Goal: Transaction & Acquisition: Book appointment/travel/reservation

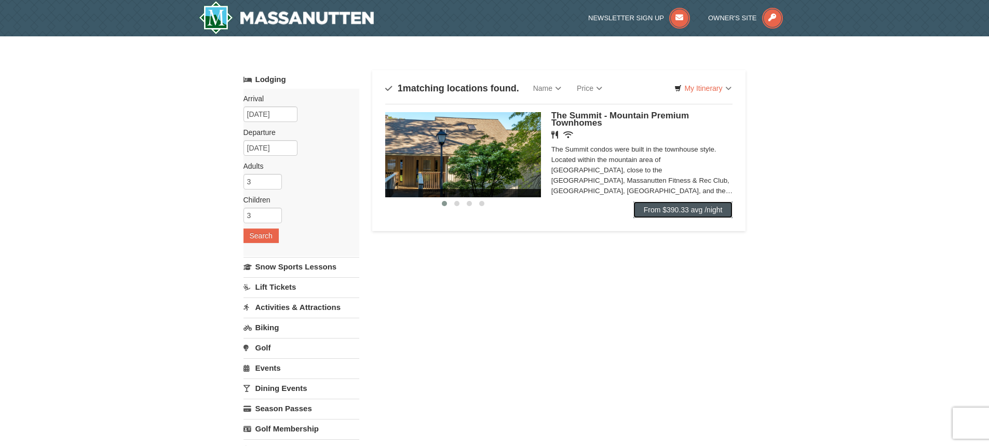
click at [654, 212] on link "From $390.33 avg /night" at bounding box center [684, 210] width 100 height 17
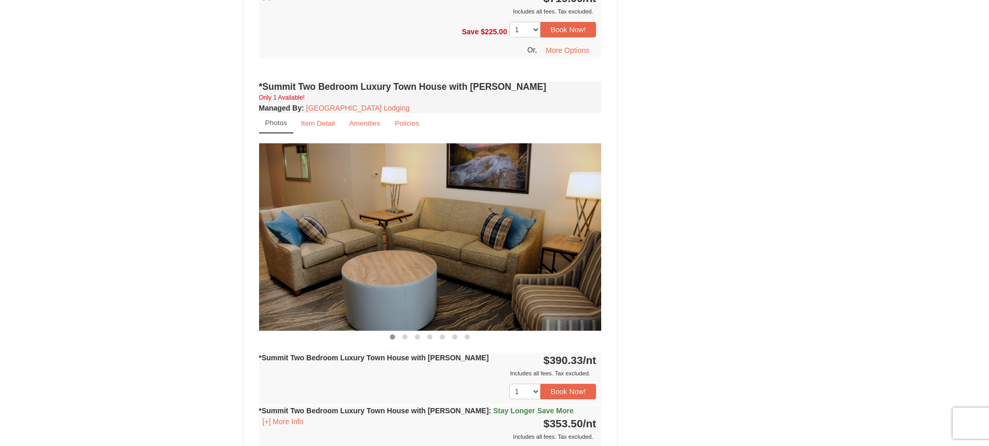
scroll to position [831, 0]
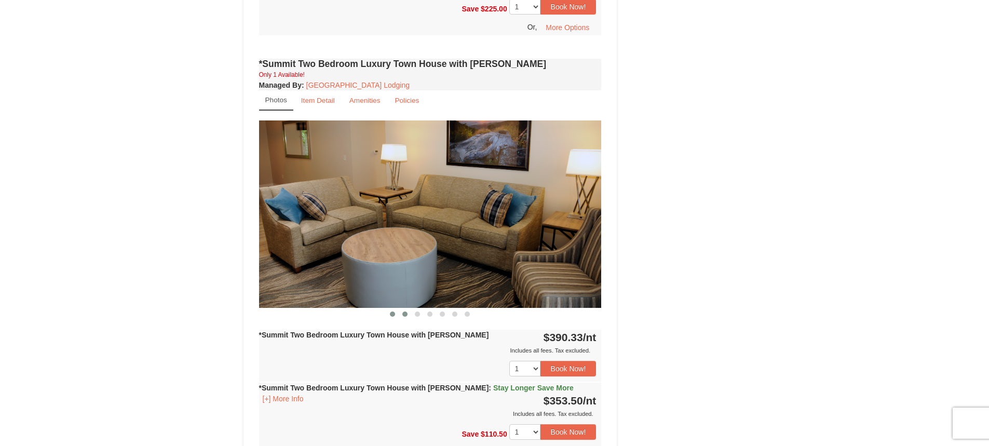
click at [403, 309] on button at bounding box center [405, 314] width 12 height 10
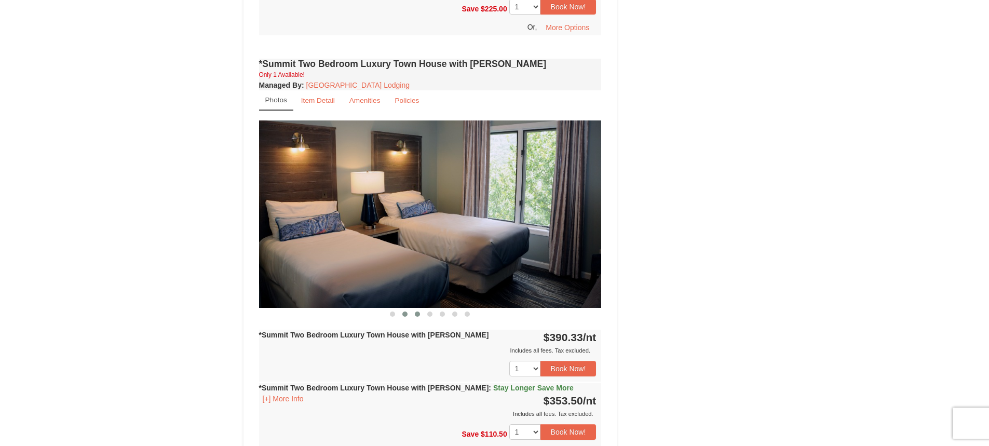
click at [417, 312] on span at bounding box center [417, 314] width 5 height 5
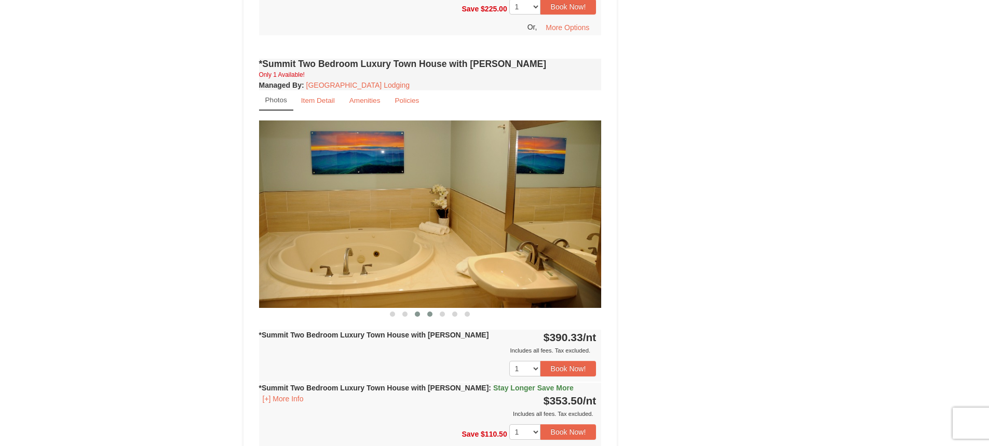
click at [427, 309] on button at bounding box center [430, 314] width 12 height 10
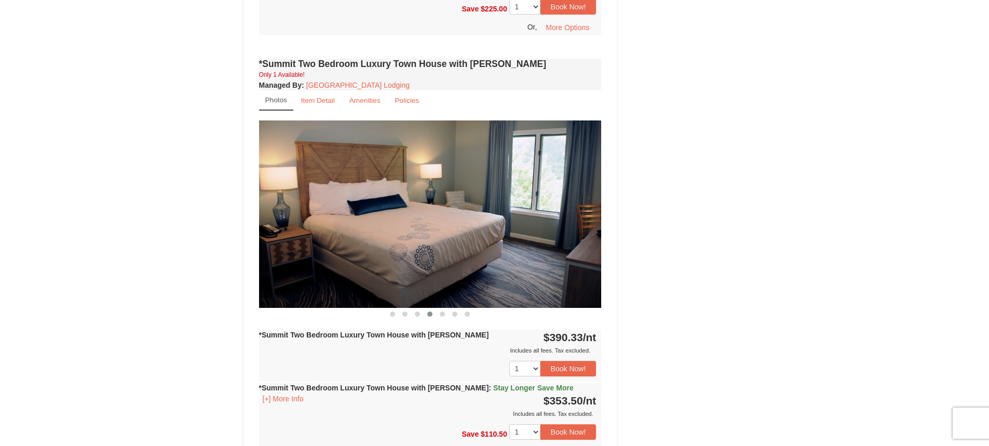
click at [451, 313] on div "*Summit Two Bedroom Luxury Town House with Jacuzzi Only 1 Available! Managed By…" at bounding box center [431, 313] width 348 height 515
click at [444, 312] on span at bounding box center [442, 314] width 5 height 5
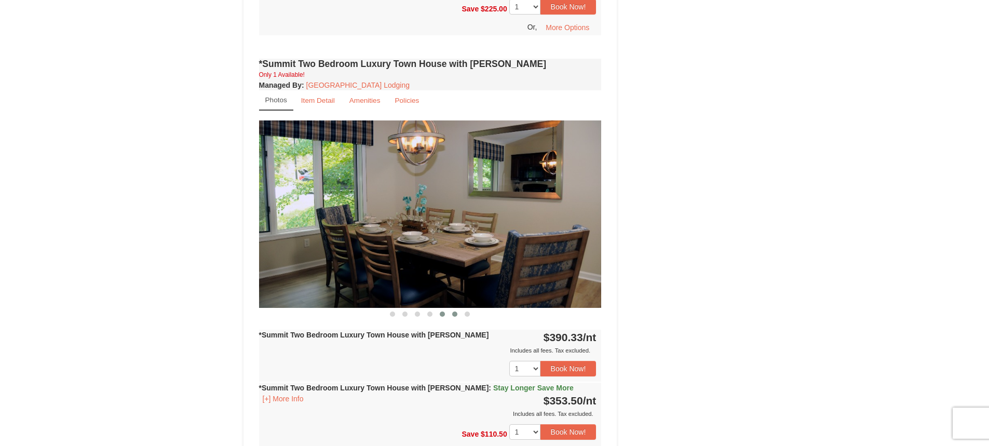
click at [453, 309] on button at bounding box center [455, 314] width 12 height 10
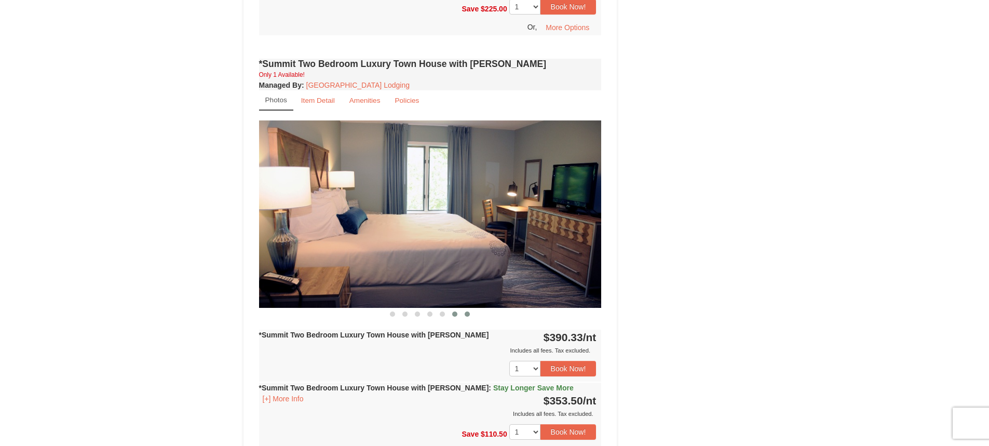
click at [470, 309] on button at bounding box center [467, 314] width 12 height 10
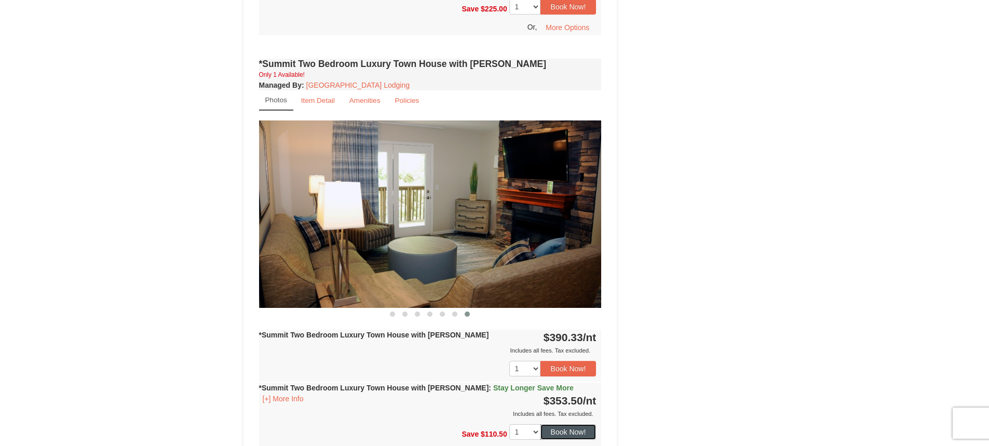
click at [556, 424] on button "Book Now!" at bounding box center [569, 432] width 56 height 16
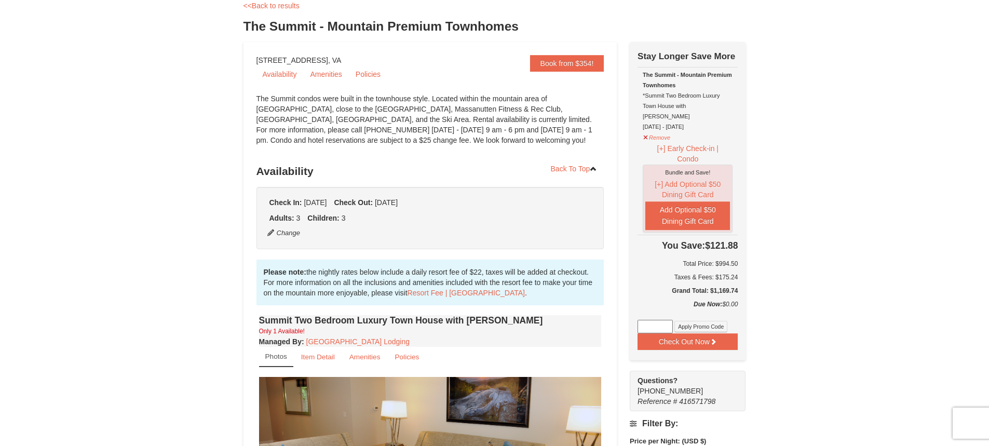
scroll to position [0, 0]
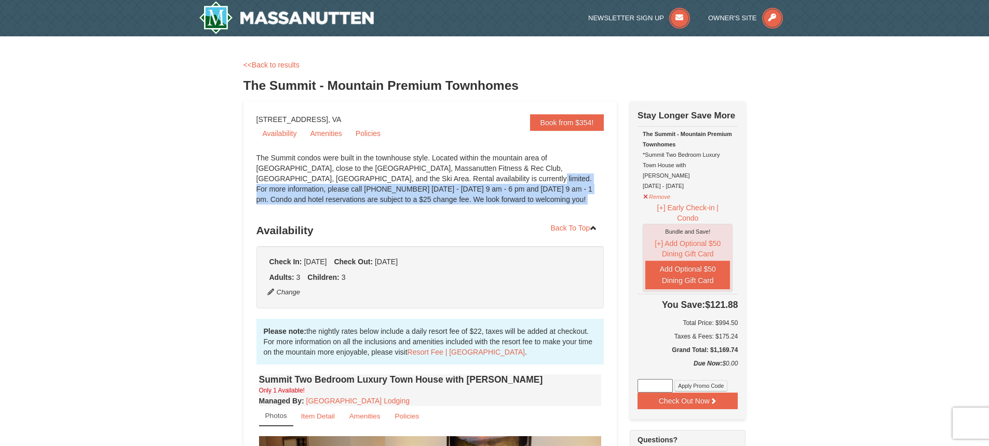
drag, startPoint x: 401, startPoint y: 176, endPoint x: 399, endPoint y: 207, distance: 31.2
click at [399, 207] on div "The Summit condos were built in the townhouse style. Located within the mountai…" at bounding box center [431, 184] width 348 height 62
click at [402, 179] on div "The Summit condos were built in the townhouse style. Located within the mountai…" at bounding box center [431, 184] width 348 height 62
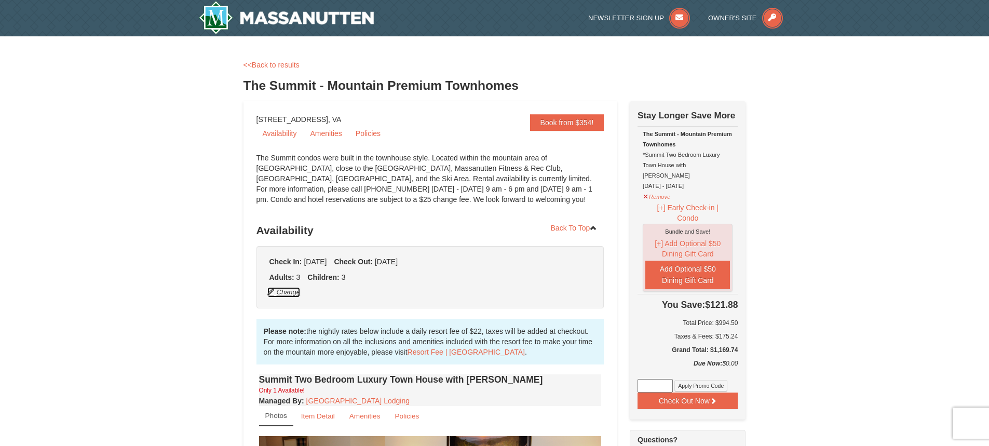
click at [281, 297] on button "Change" at bounding box center [284, 292] width 34 height 11
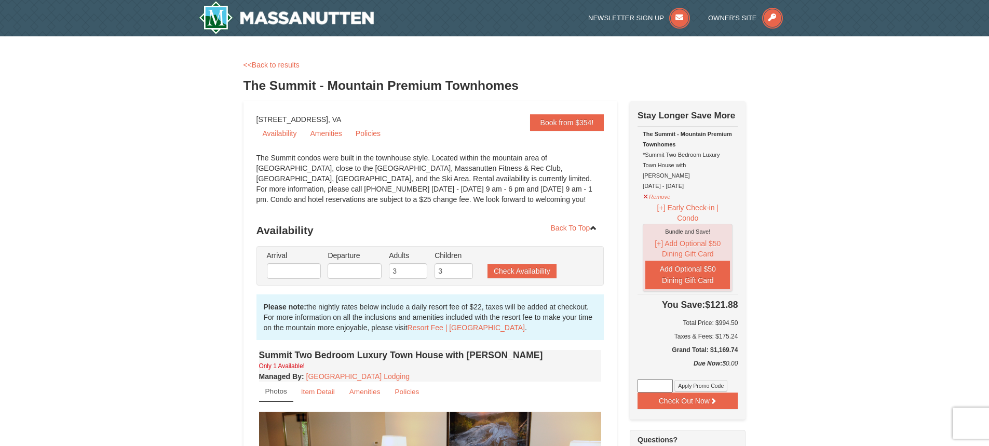
type input "12/24/2025"
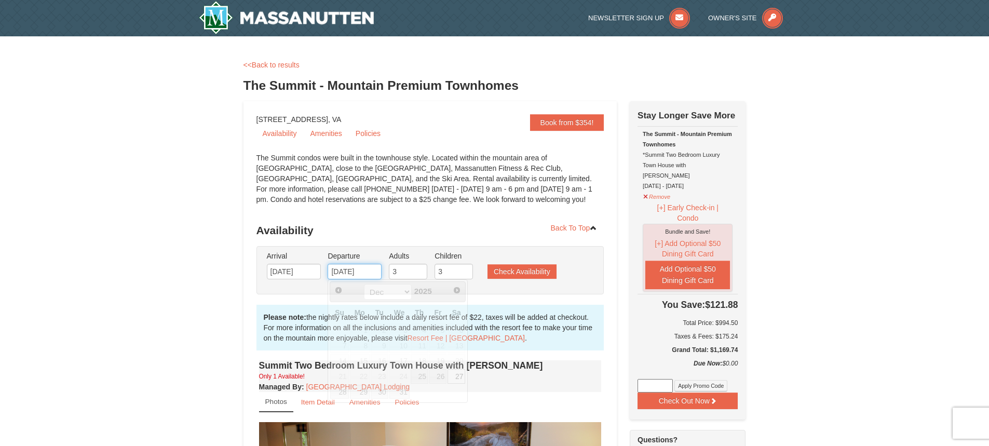
click at [356, 270] on input "12/27/2025" at bounding box center [355, 272] width 54 height 16
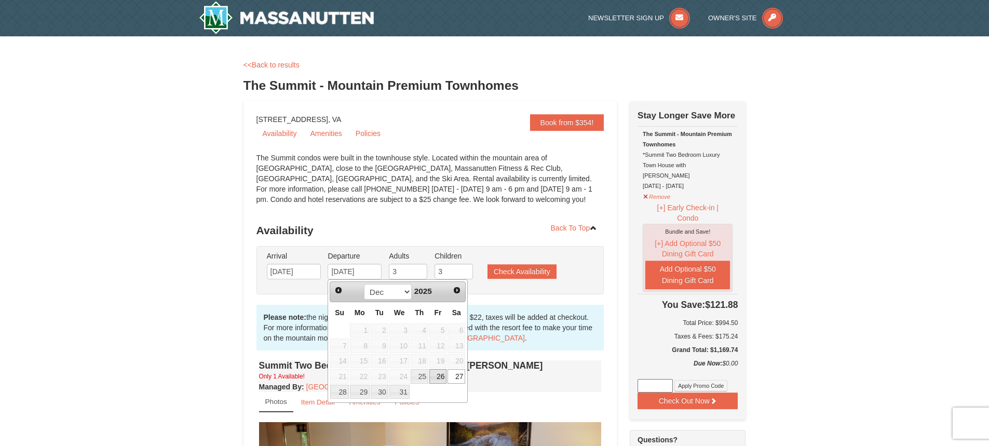
click at [444, 379] on link "26" at bounding box center [439, 376] width 18 height 15
type input "12/26/2025"
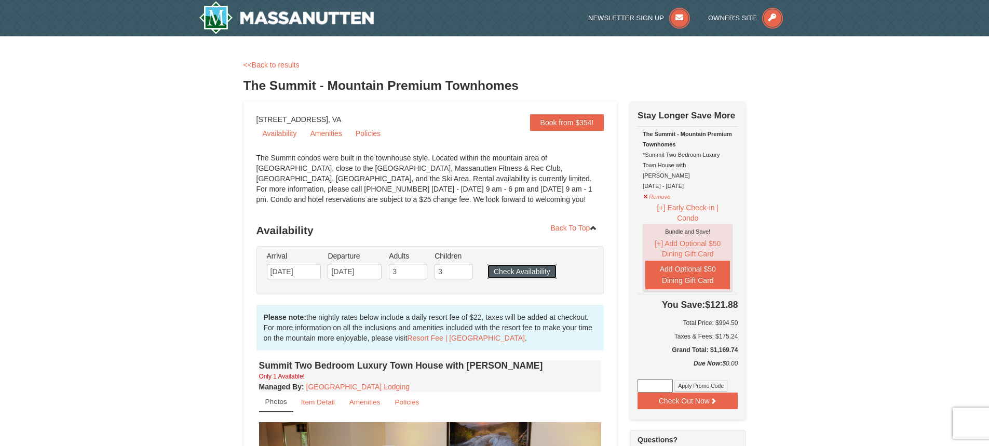
click at [517, 271] on button "Check Availability" at bounding box center [522, 271] width 69 height 15
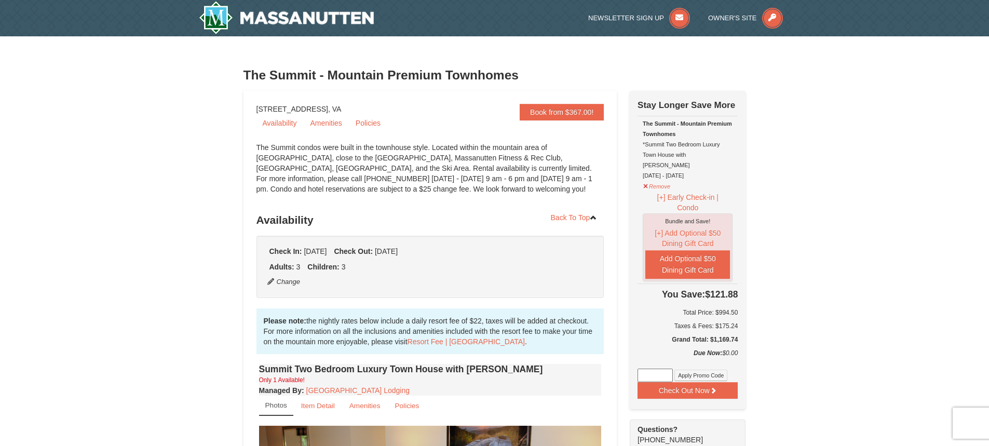
click at [536, 115] on link "Book from $367.00!" at bounding box center [562, 112] width 84 height 17
click at [656, 179] on button "Remove" at bounding box center [657, 185] width 28 height 13
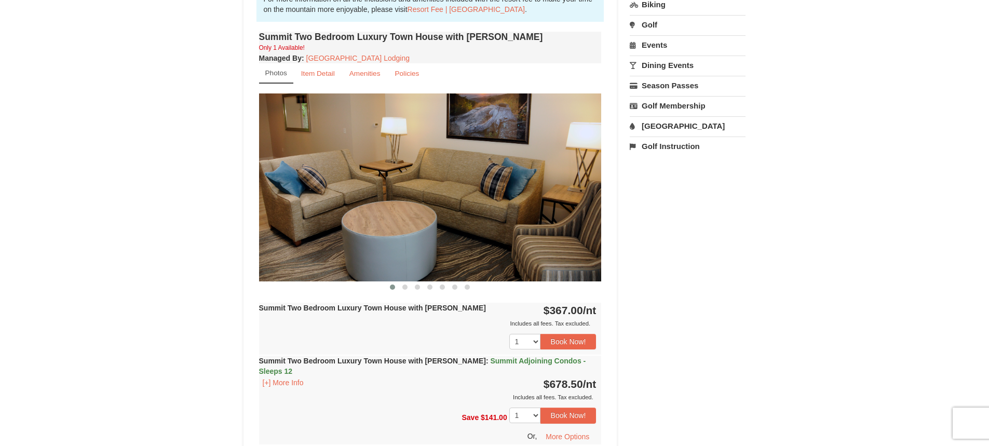
scroll to position [364, 0]
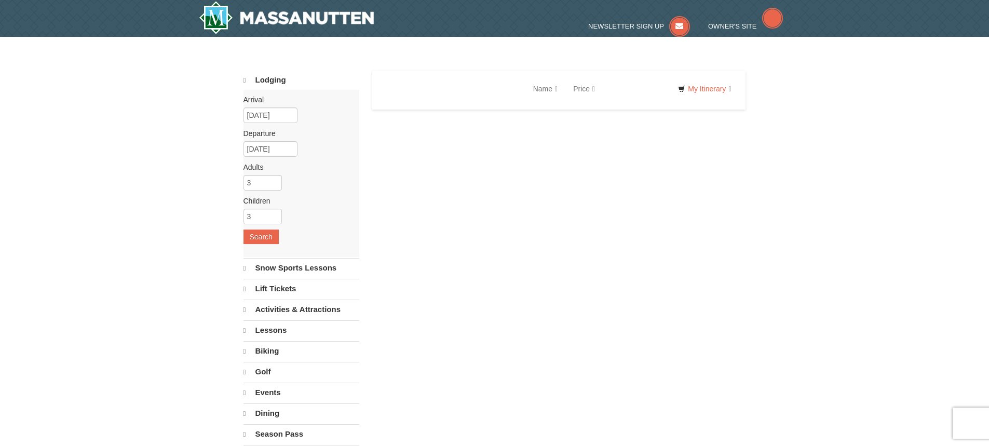
select select "10"
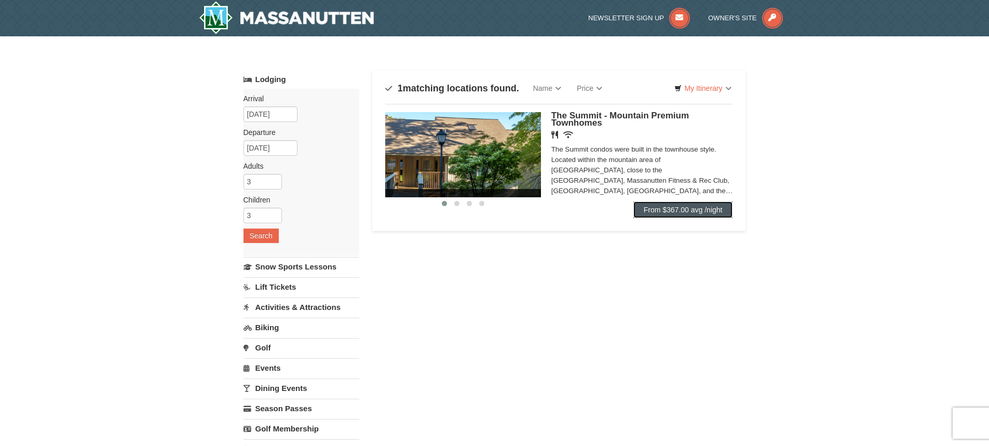
click at [728, 207] on link "From $367.00 avg /night" at bounding box center [684, 210] width 100 height 17
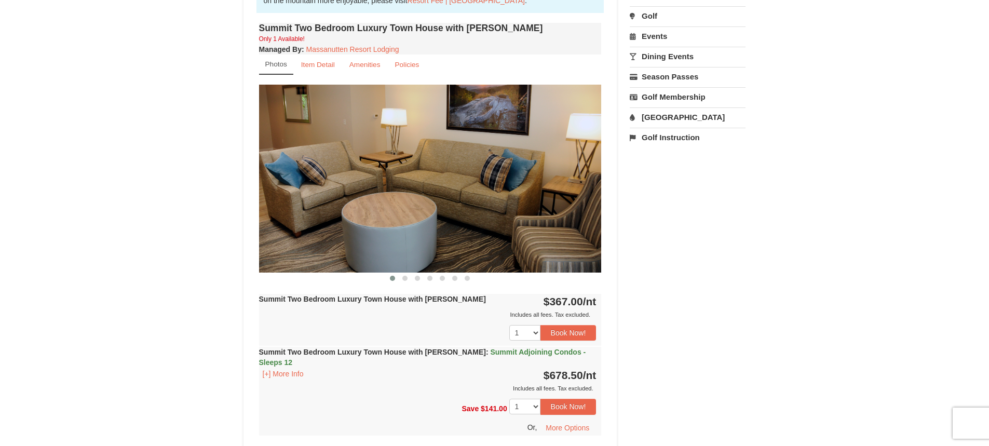
scroll to position [519, 0]
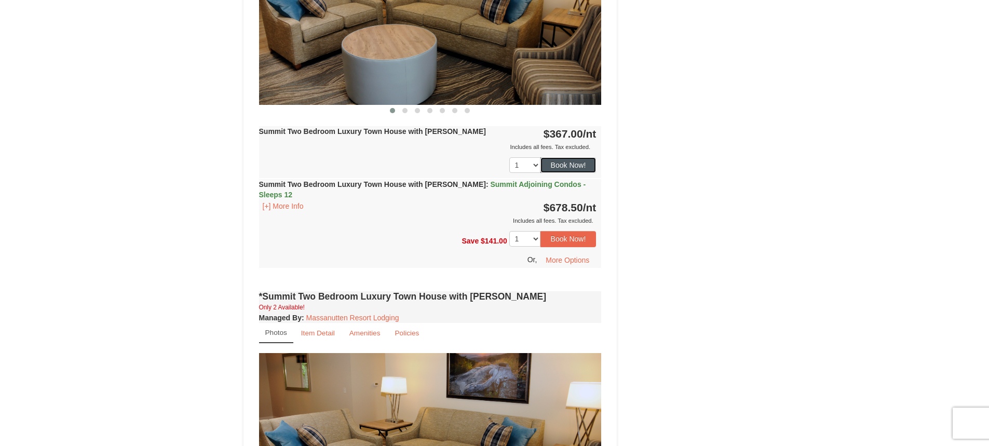
click at [573, 166] on button "Book Now!" at bounding box center [569, 165] width 56 height 16
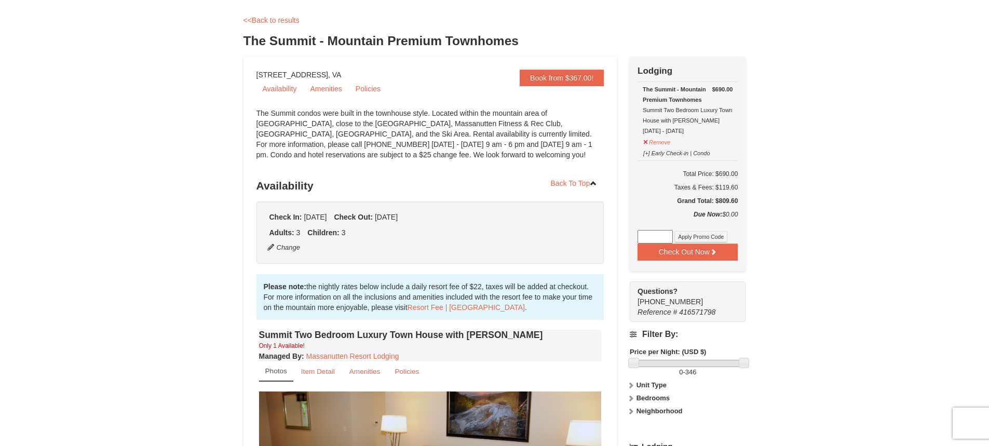
scroll to position [0, 0]
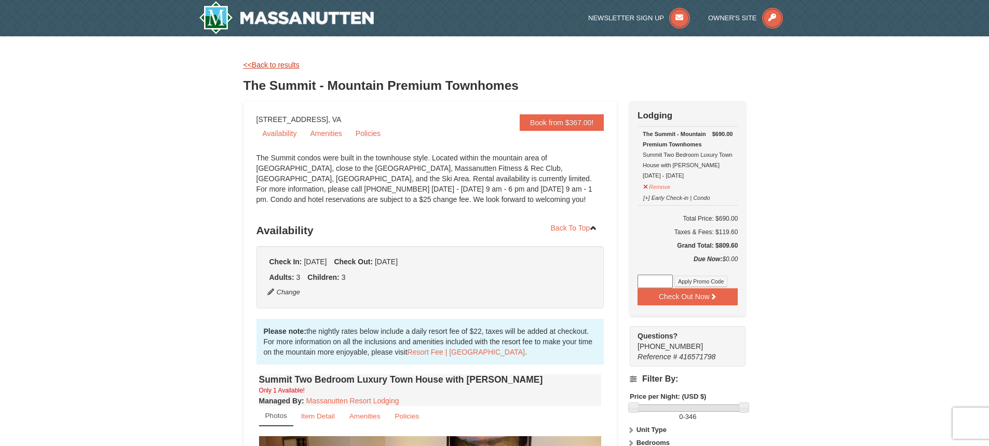
click at [279, 63] on link "<<Back to results" at bounding box center [272, 65] width 56 height 8
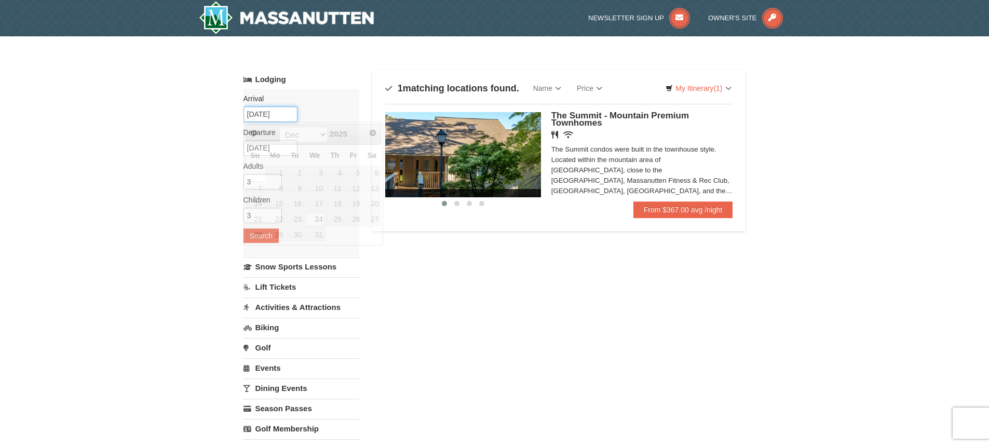
click at [271, 118] on input "12/24/2025" at bounding box center [271, 114] width 54 height 16
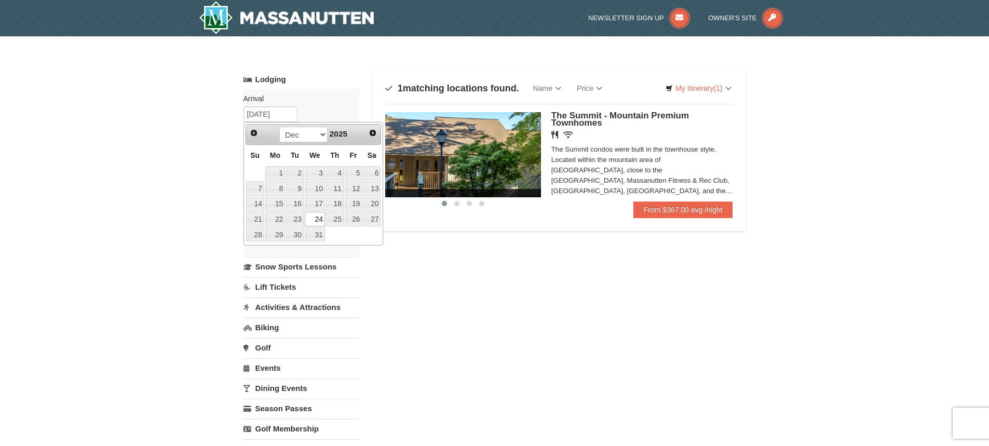
click at [343, 132] on span "2025" at bounding box center [339, 133] width 18 height 9
click at [320, 136] on select "Oct Nov Dec" at bounding box center [303, 135] width 48 height 16
click at [375, 135] on span "Next" at bounding box center [373, 133] width 8 height 8
click at [310, 134] on select "Jan Feb Mar Apr May Jun Jul Aug Sep Oct Nov Dec" at bounding box center [303, 135] width 48 height 16
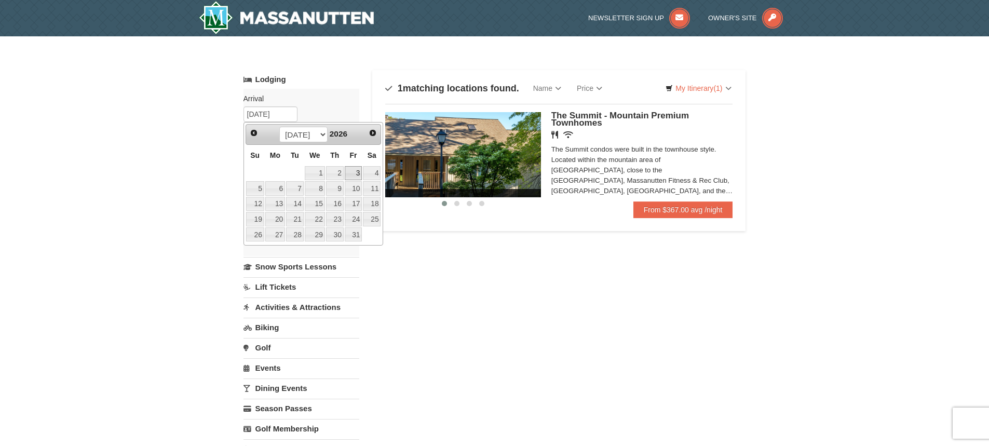
click at [353, 172] on link "3" at bounding box center [354, 173] width 18 height 15
type input "07/03/2026"
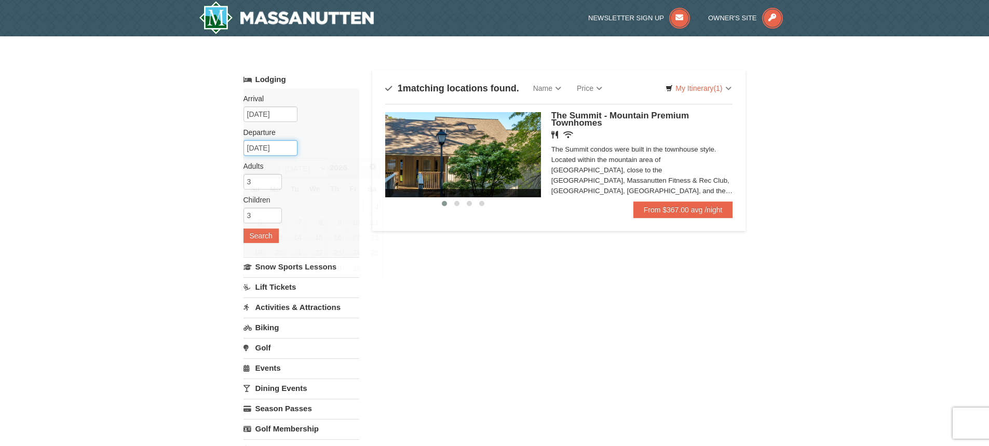
click at [260, 150] on input "07/04/2026" at bounding box center [271, 148] width 54 height 16
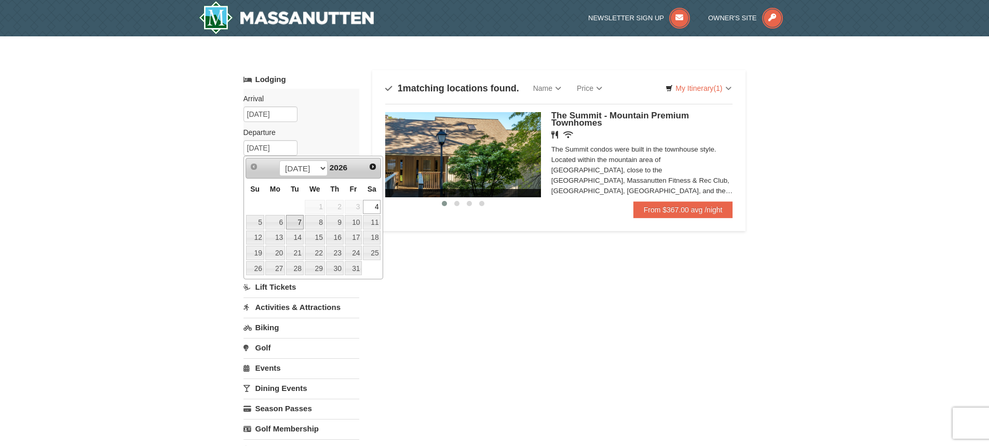
click at [297, 219] on link "7" at bounding box center [295, 222] width 18 height 15
type input "07/07/2026"
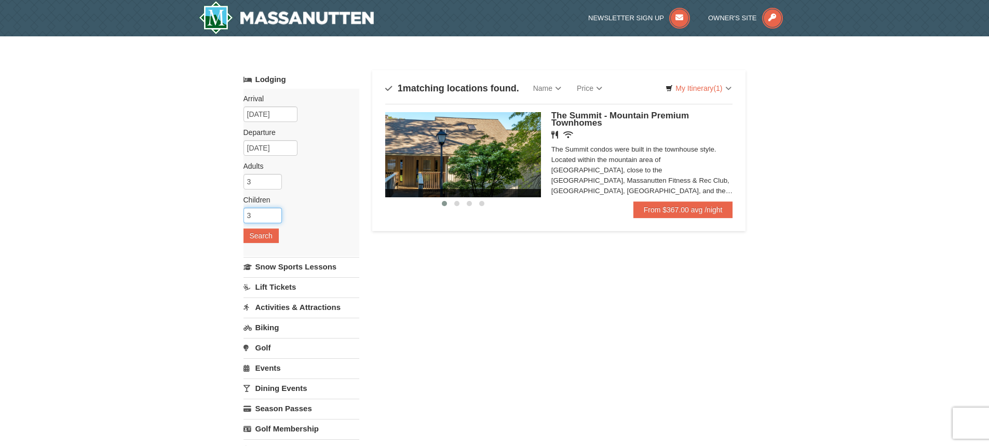
drag, startPoint x: 263, startPoint y: 218, endPoint x: 245, endPoint y: 216, distance: 18.8
click at [245, 216] on input "3" at bounding box center [263, 216] width 38 height 16
type input "1"
type input "2"
click at [275, 185] on input "2" at bounding box center [263, 182] width 38 height 16
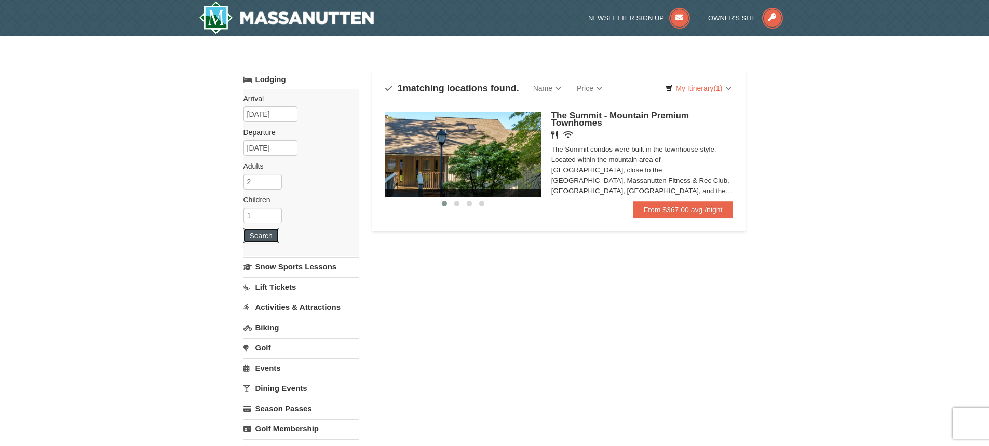
click at [262, 235] on button "Search" at bounding box center [261, 236] width 35 height 15
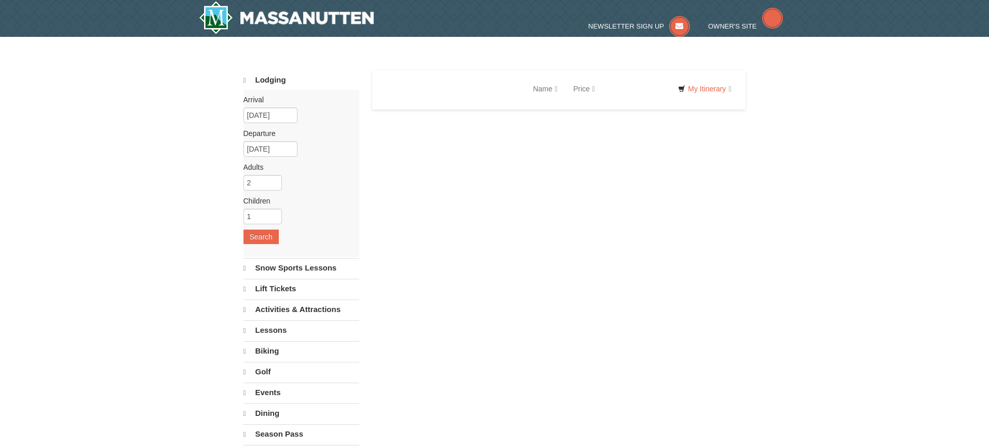
select select "10"
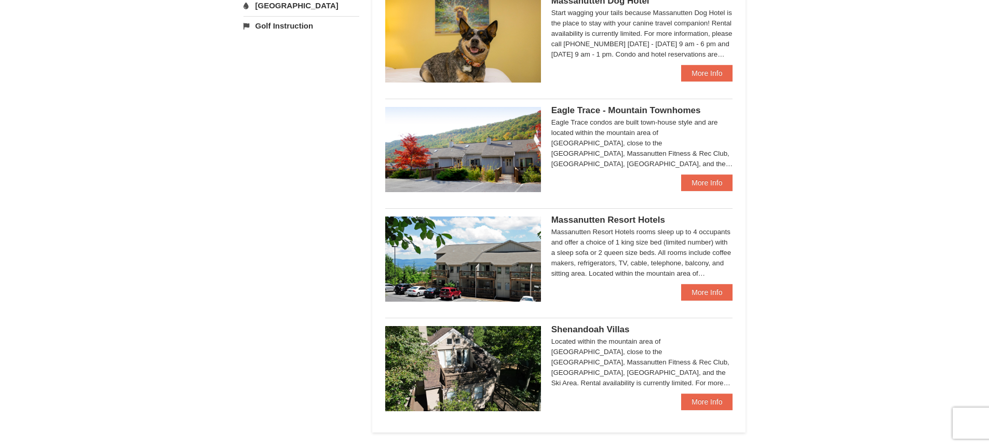
scroll to position [467, 0]
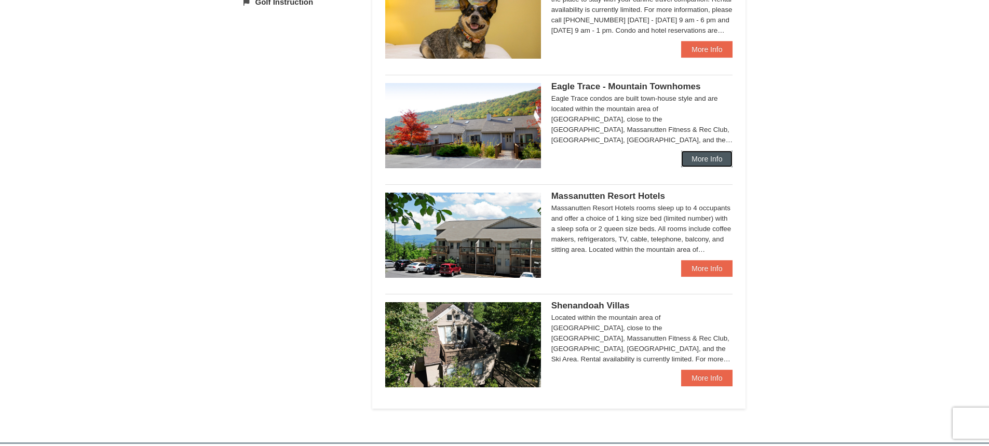
click at [722, 160] on link "More Info" at bounding box center [706, 159] width 51 height 17
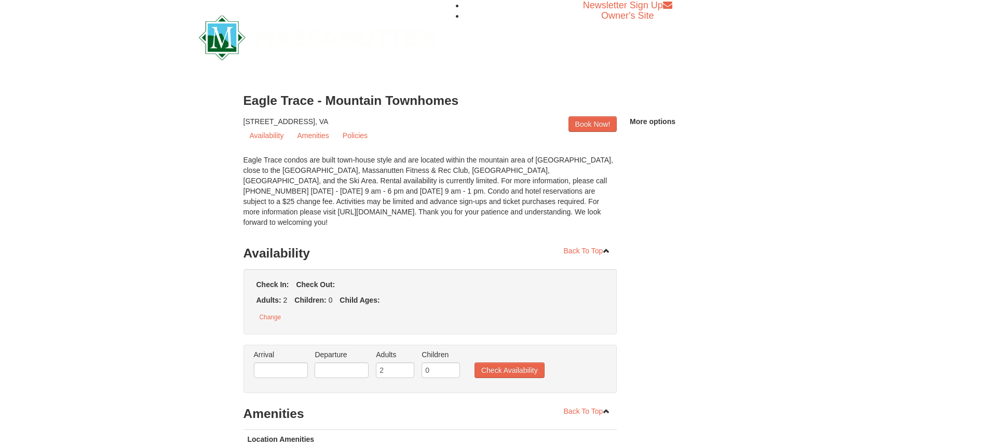
type input "3"
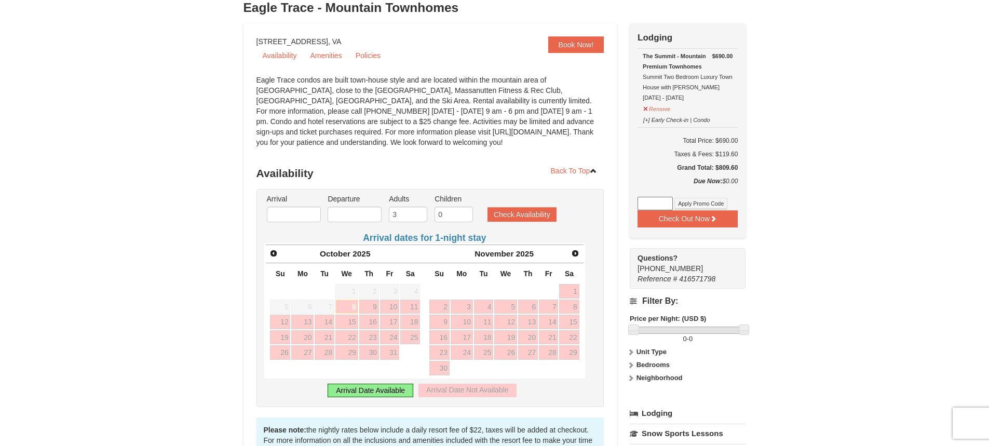
scroll to position [104, 0]
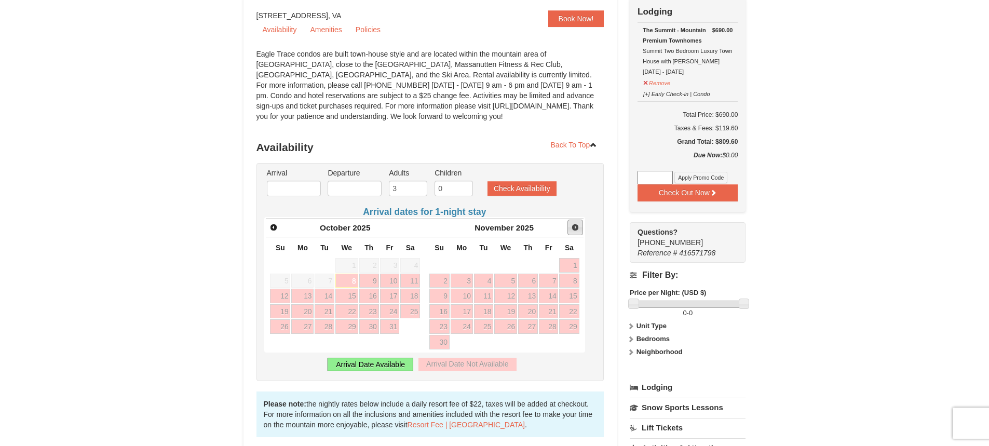
click at [576, 227] on span "Next" at bounding box center [575, 227] width 8 height 8
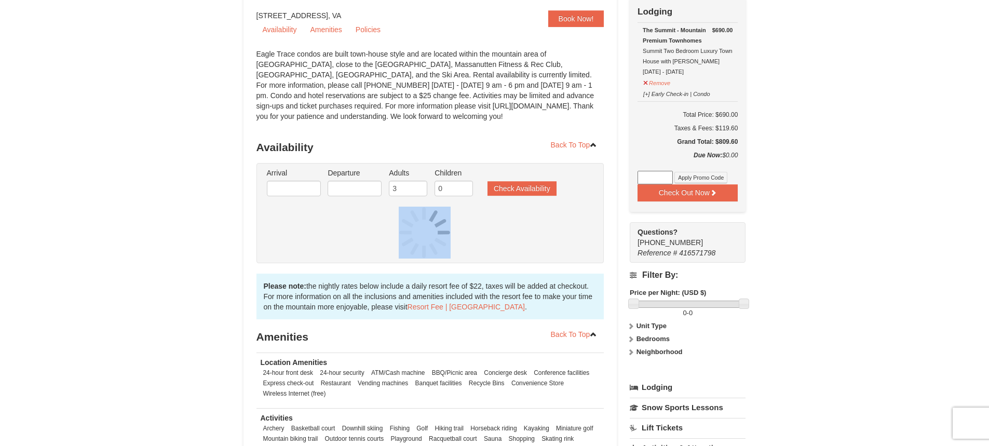
click at [576, 227] on div at bounding box center [424, 233] width 321 height 52
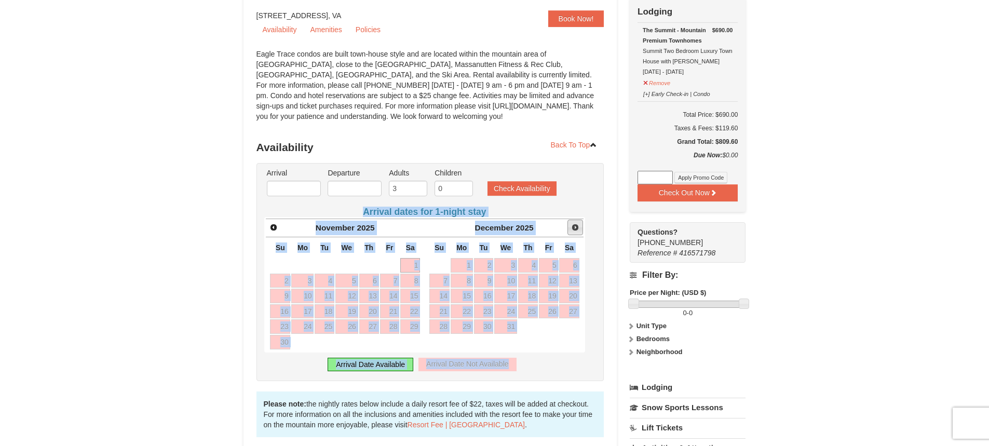
click at [571, 229] on span "Next" at bounding box center [575, 227] width 8 height 8
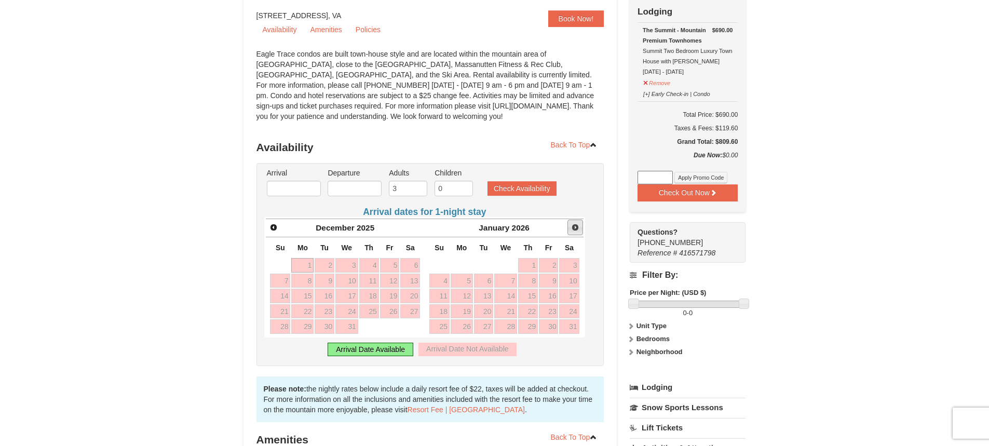
click at [571, 229] on link "Next" at bounding box center [576, 228] width 16 height 16
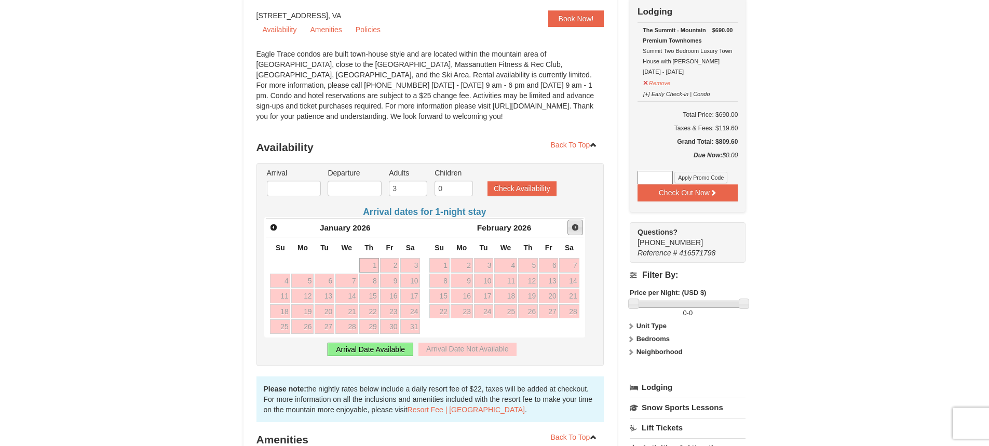
click at [571, 229] on link "Next" at bounding box center [576, 228] width 16 height 16
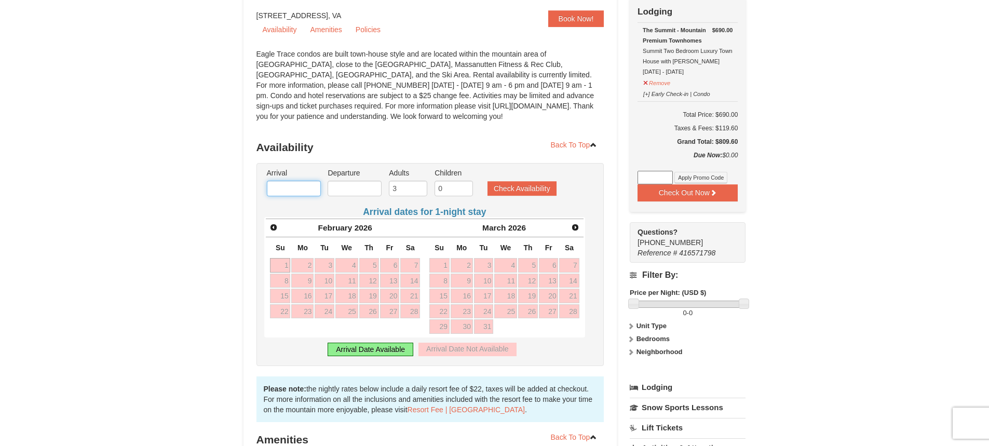
click at [292, 185] on input "text" at bounding box center [294, 189] width 54 height 16
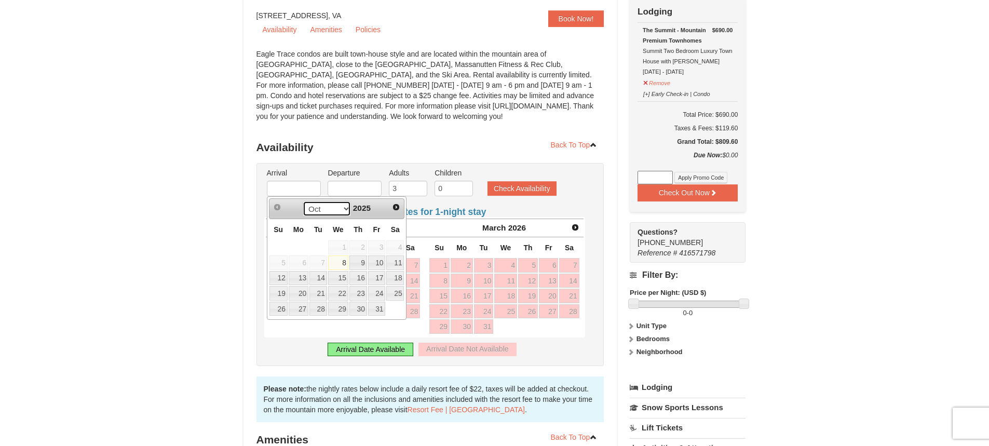
click at [338, 210] on select "Oct Nov Dec" at bounding box center [327, 209] width 48 height 16
click at [394, 209] on span "Next" at bounding box center [396, 207] width 8 height 8
click at [359, 205] on span "2025" at bounding box center [362, 208] width 18 height 9
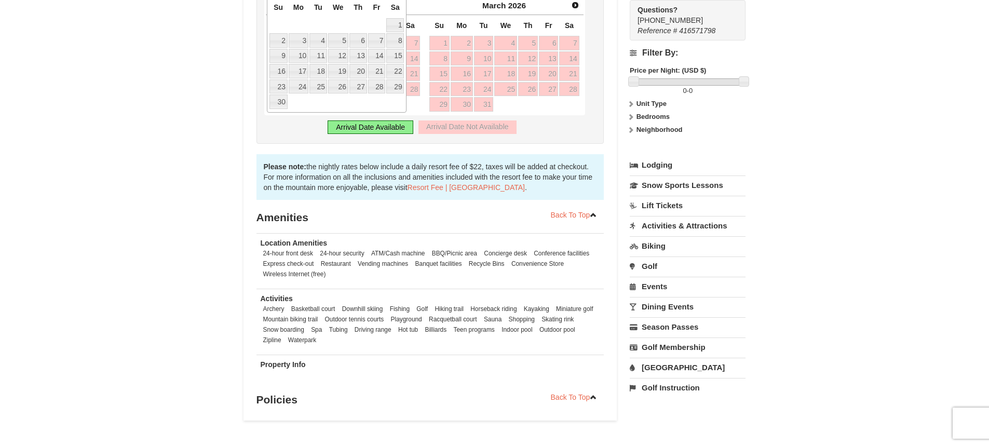
scroll to position [168, 0]
